Goal: Task Accomplishment & Management: Use online tool/utility

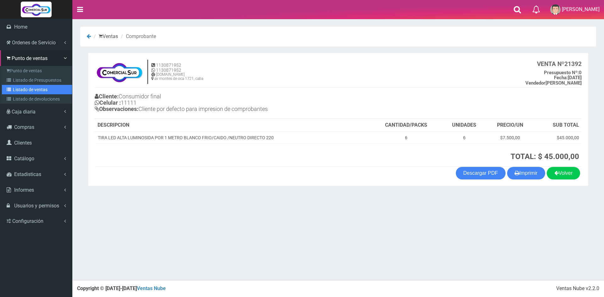
click at [28, 87] on link "Listado de ventas" at bounding box center [37, 89] width 70 height 9
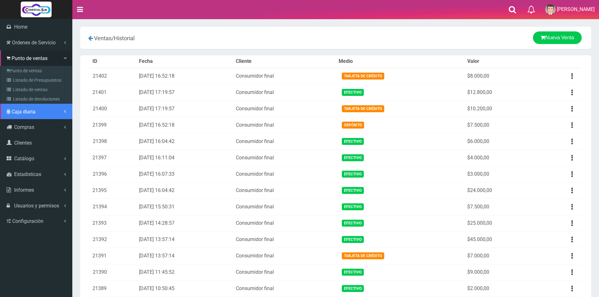
click at [31, 105] on link "Caja diaria" at bounding box center [36, 112] width 72 height 16
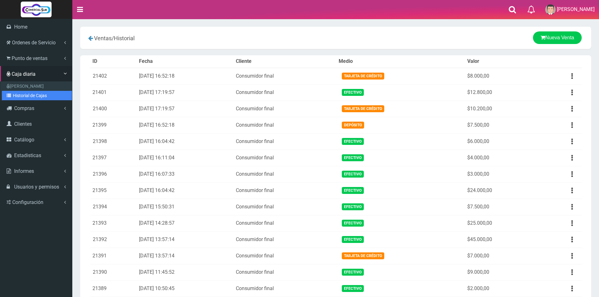
click at [31, 93] on link "Historial de Cajas" at bounding box center [37, 95] width 70 height 9
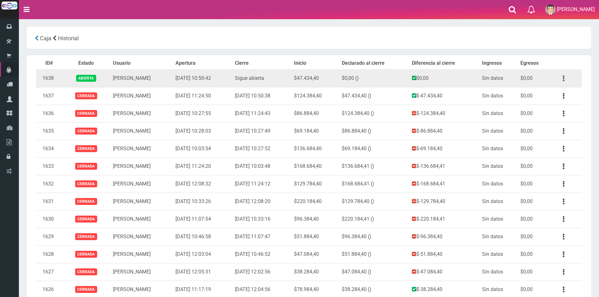
click at [564, 77] on icon "button" at bounding box center [564, 78] width 2 height 11
click at [556, 93] on link "Ver" at bounding box center [546, 94] width 50 height 14
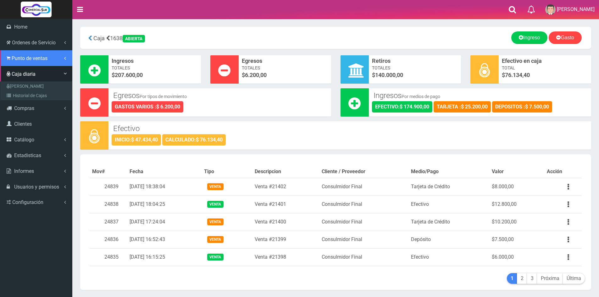
click at [12, 57] on span "Punto de ventas" at bounding box center [30, 58] width 36 height 6
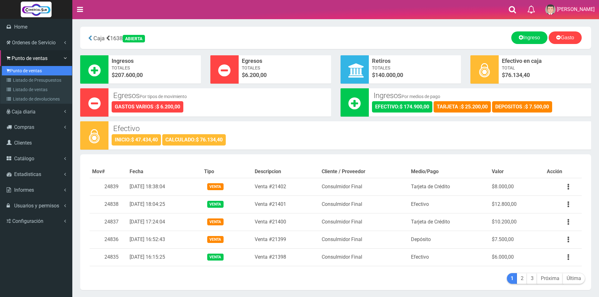
click at [23, 72] on link "Punto de ventas" at bounding box center [37, 70] width 70 height 9
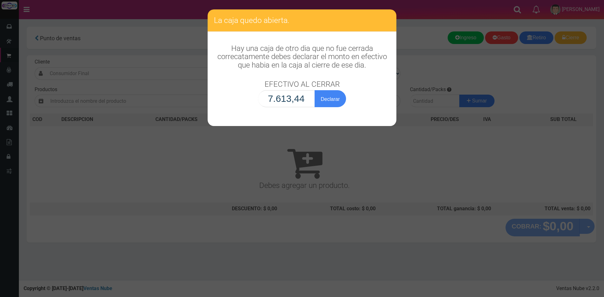
type input "76.134,40"
click at [333, 101] on button "Declarar" at bounding box center [330, 98] width 31 height 17
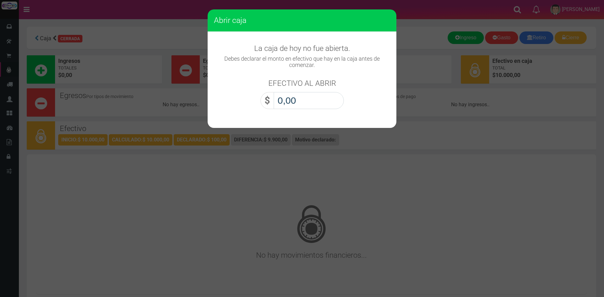
click at [301, 102] on input "0,00" at bounding box center [309, 100] width 70 height 17
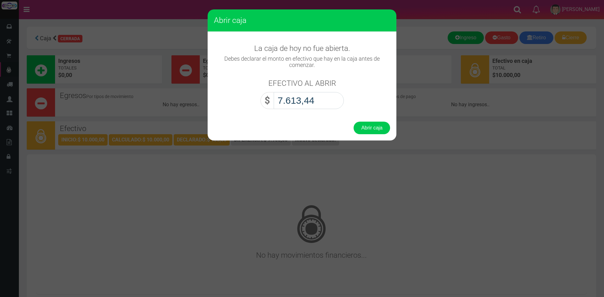
type input "76.134,40"
click at [379, 132] on button "Abrir caja" at bounding box center [372, 128] width 36 height 13
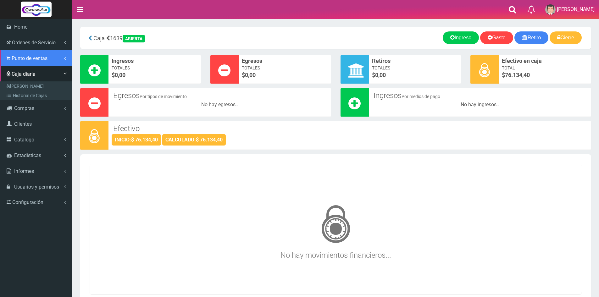
click at [20, 60] on span "Punto de ventas" at bounding box center [30, 58] width 36 height 6
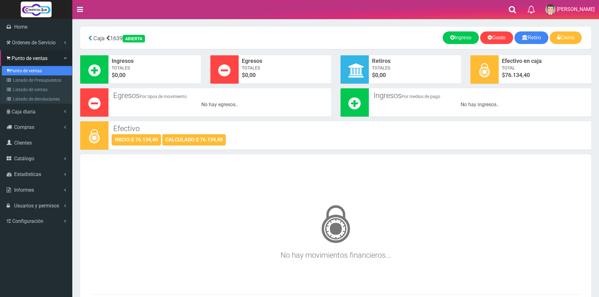
click at [25, 71] on link "Punto de ventas" at bounding box center [37, 70] width 70 height 9
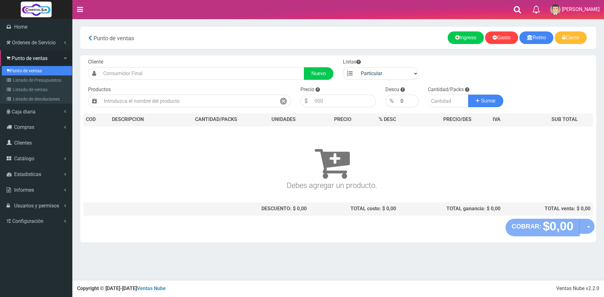
click at [38, 71] on link "Punto de ventas" at bounding box center [37, 70] width 70 height 9
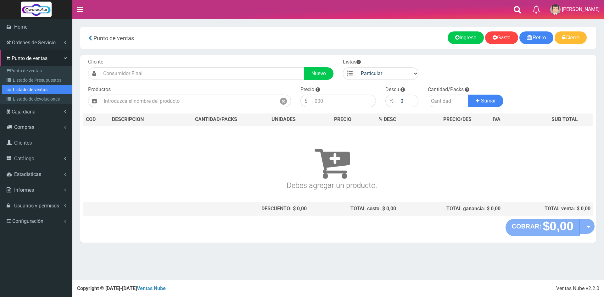
click at [22, 89] on link "Listado de ventas" at bounding box center [37, 89] width 70 height 9
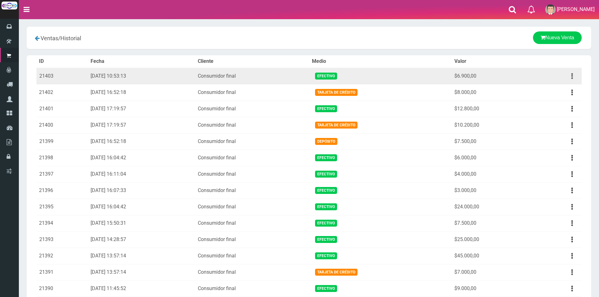
click at [576, 77] on button "button" at bounding box center [572, 76] width 14 height 11
click at [565, 93] on link "Ver" at bounding box center [555, 92] width 50 height 14
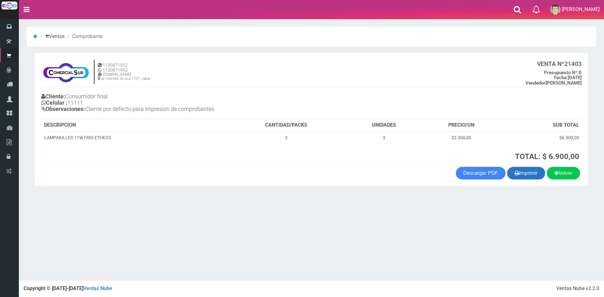
click at [525, 168] on button "Imprimir" at bounding box center [526, 173] width 38 height 13
